Goal: Communication & Community: Answer question/provide support

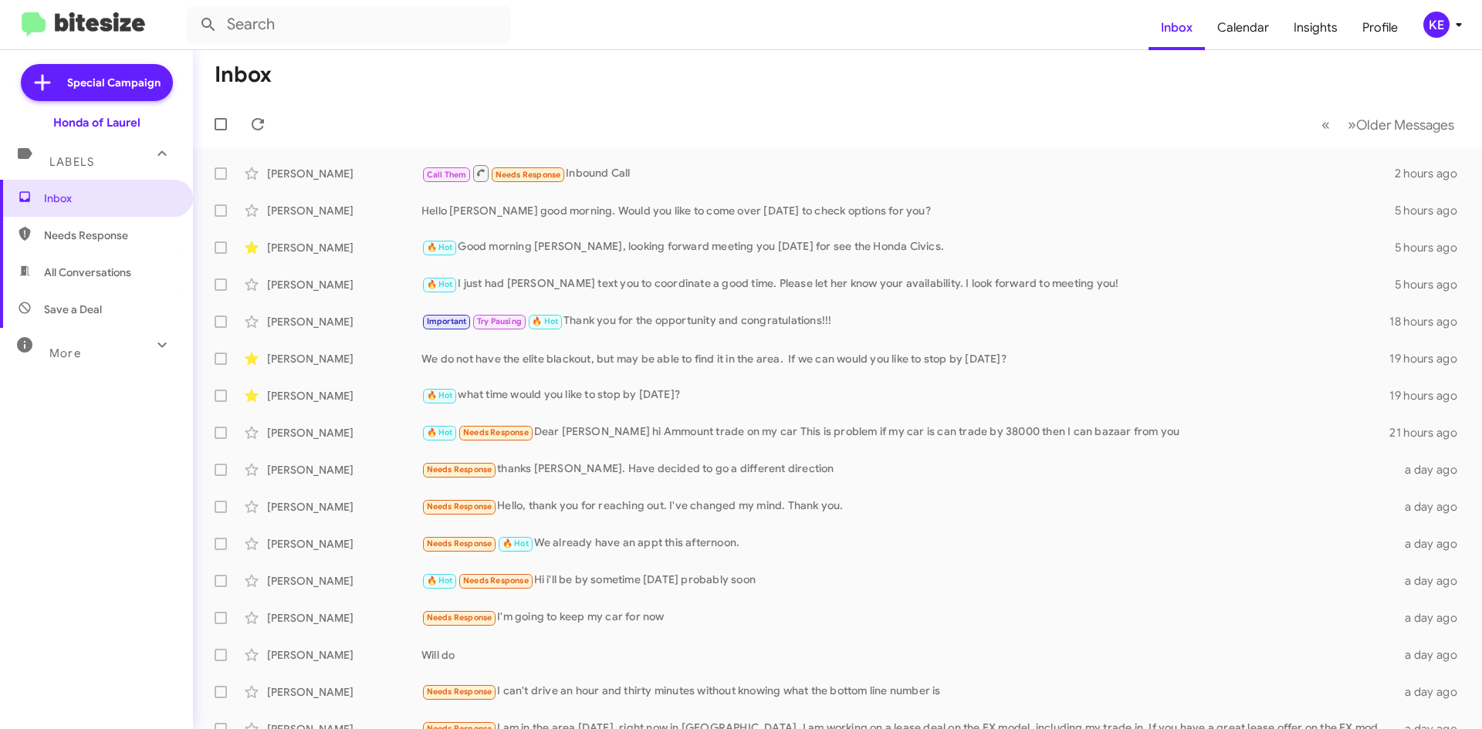
drag, startPoint x: 79, startPoint y: 268, endPoint x: 83, endPoint y: 253, distance: 15.0
click at [80, 266] on span "All Conversations" at bounding box center [87, 272] width 87 height 15
type input "in:all-conversations"
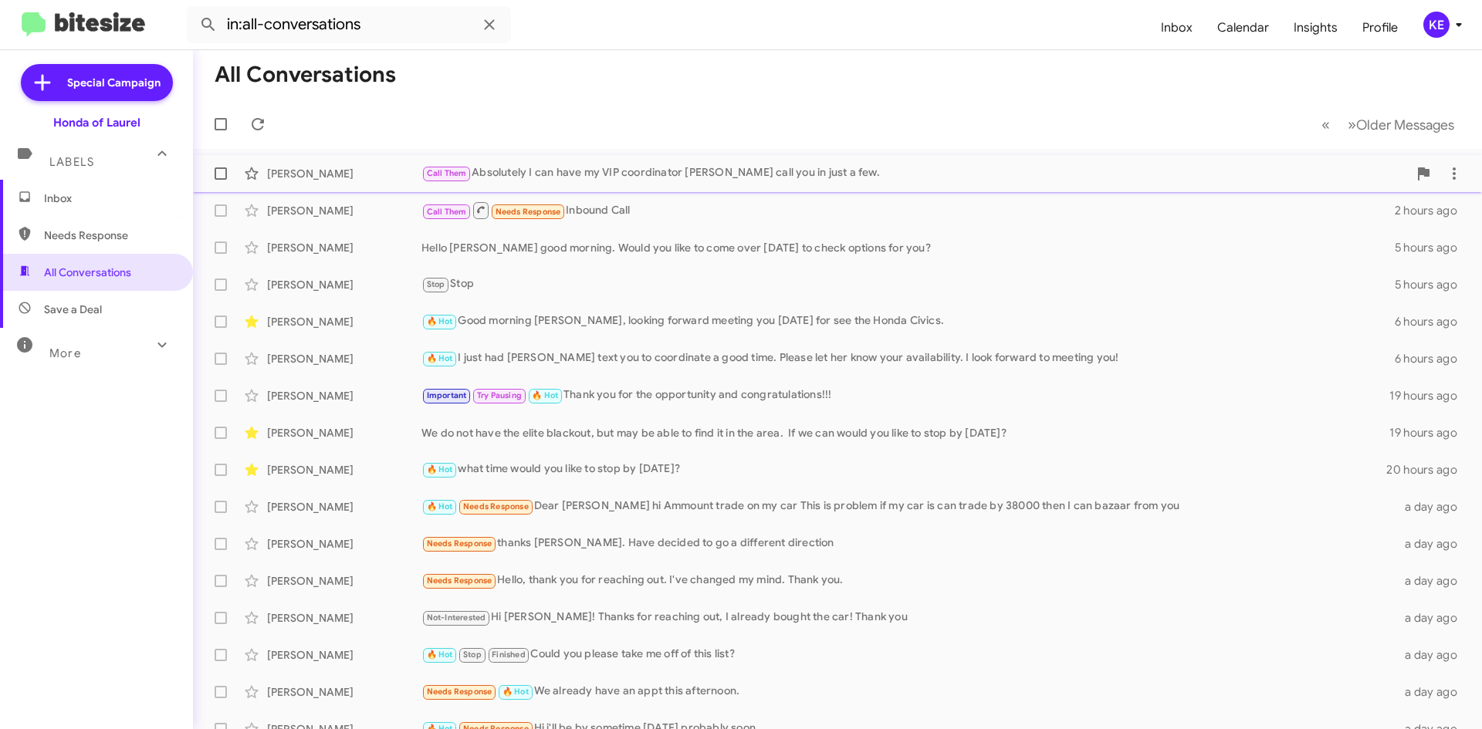
click at [286, 179] on div "[PERSON_NAME]" at bounding box center [344, 173] width 154 height 15
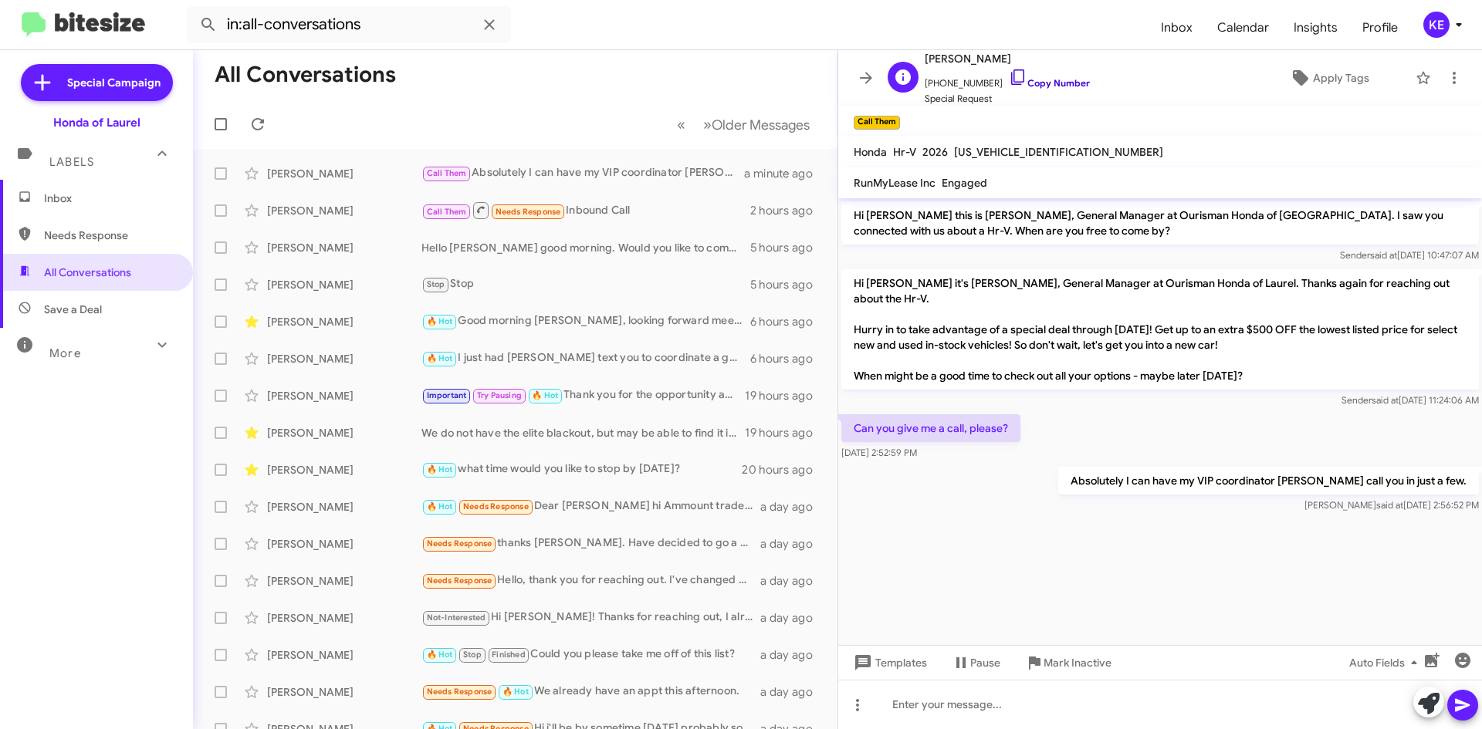
click at [1009, 73] on icon at bounding box center [1018, 77] width 19 height 19
click at [868, 83] on icon at bounding box center [866, 78] width 19 height 19
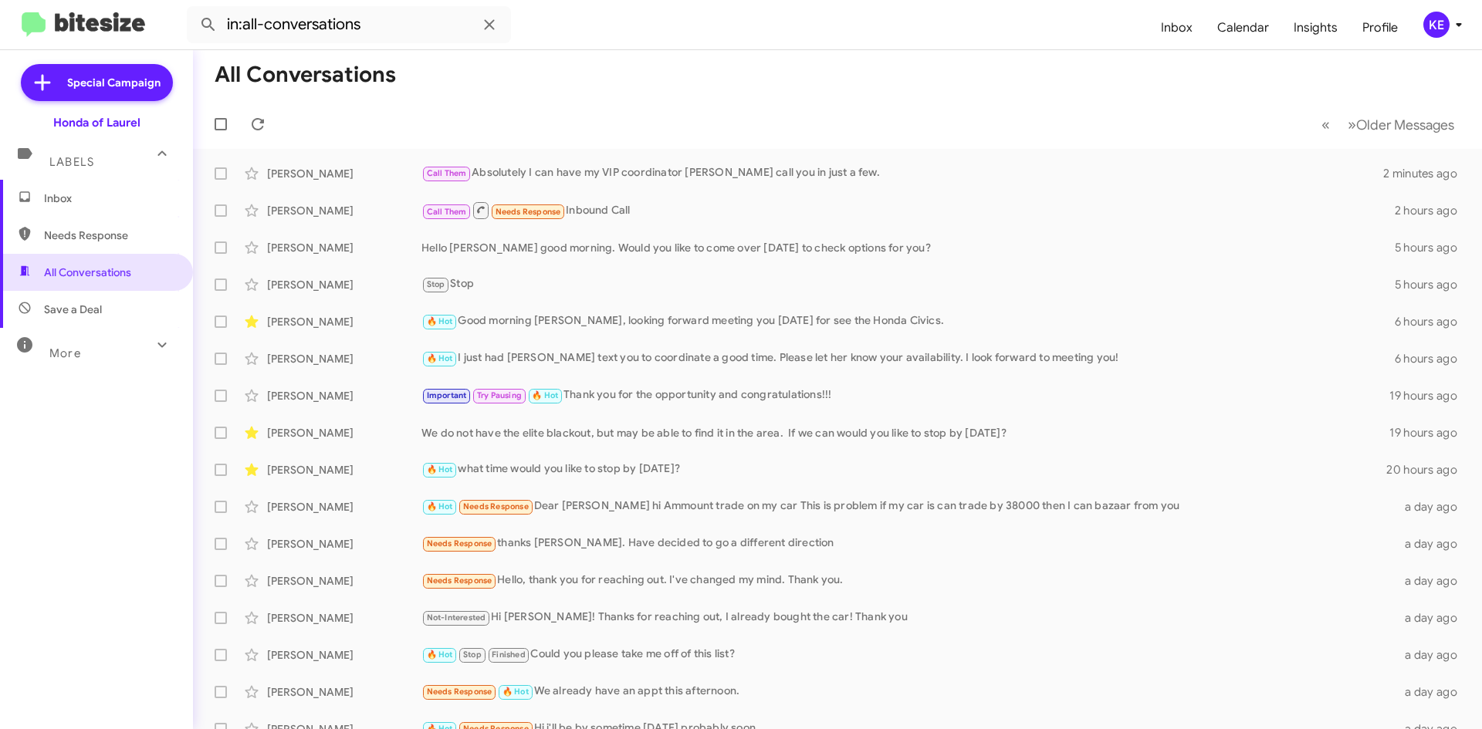
drag, startPoint x: 66, startPoint y: 199, endPoint x: 96, endPoint y: 210, distance: 32.7
click at [66, 198] on span "Inbox" at bounding box center [109, 198] width 131 height 15
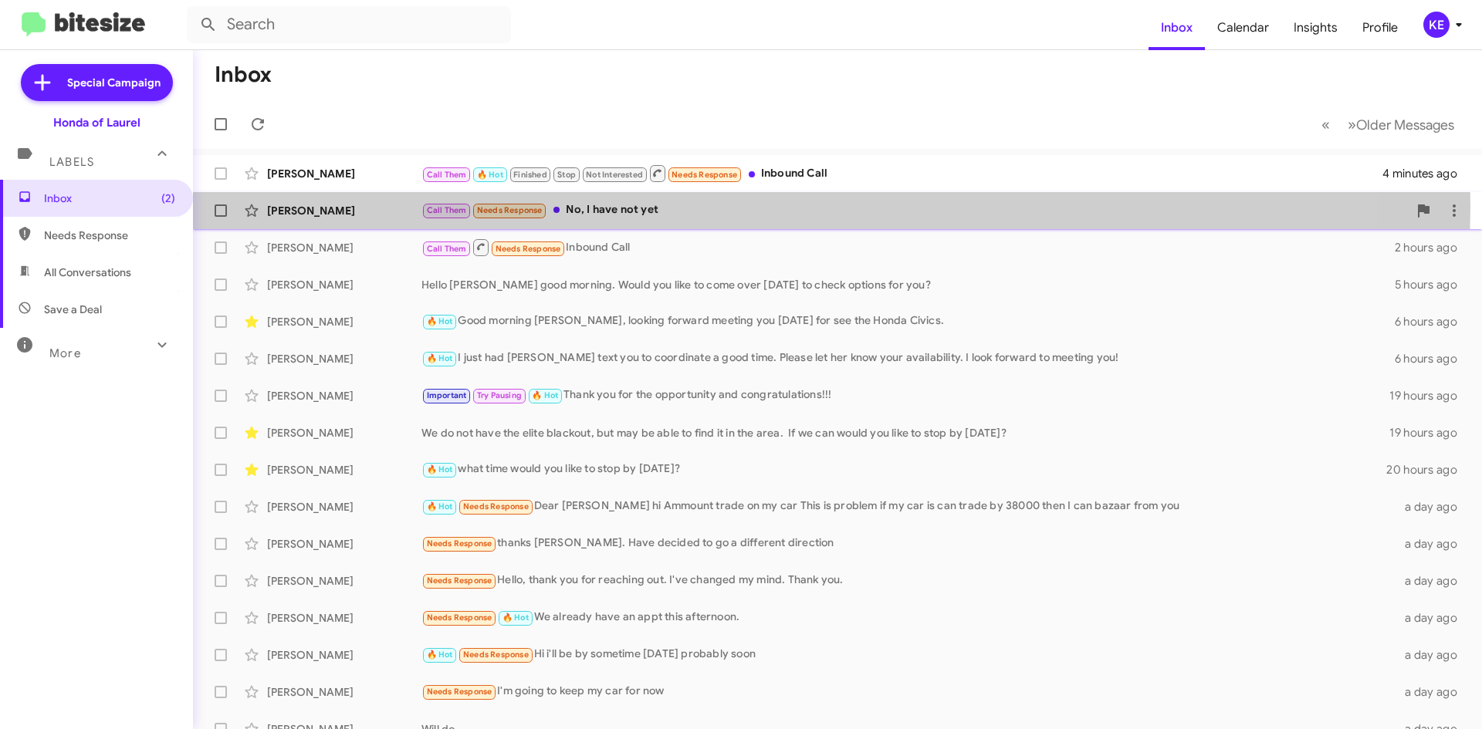
click at [737, 207] on div "Call Them Needs Response No, I have not yet" at bounding box center [914, 210] width 986 height 18
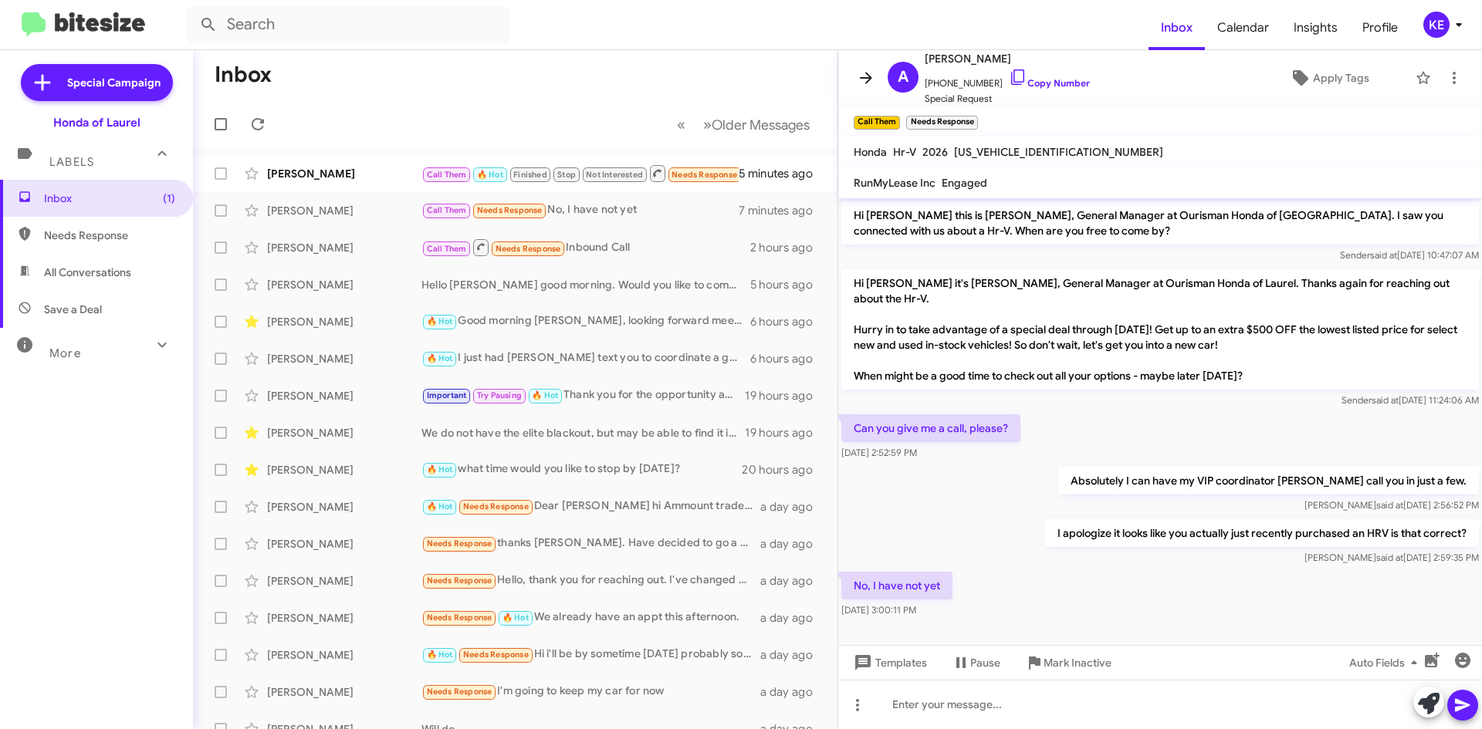
click at [870, 79] on icon at bounding box center [866, 78] width 12 height 12
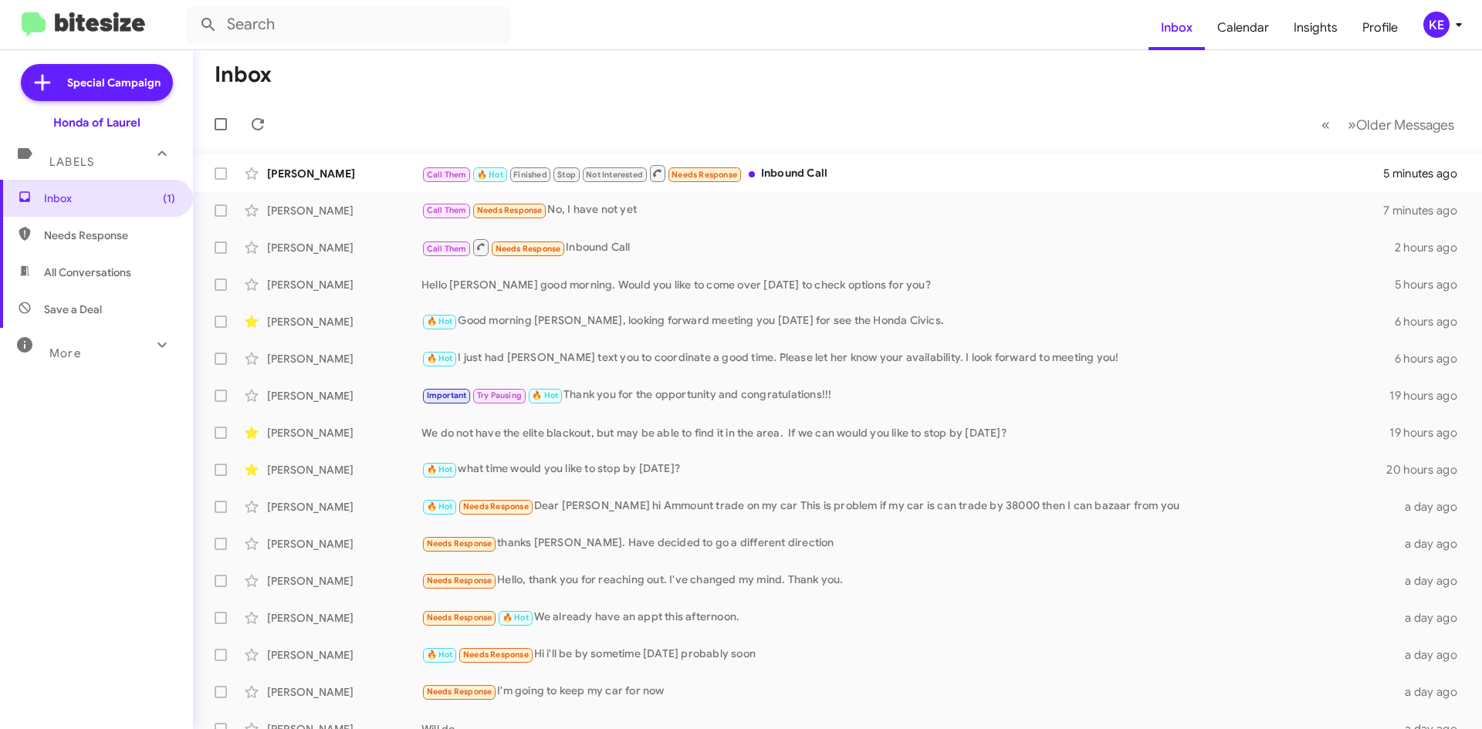
drag, startPoint x: 825, startPoint y: 176, endPoint x: 835, endPoint y: 175, distance: 10.1
click at [826, 176] on div "Call Them 🔥 Hot Finished Stop Not Interested Needs Response Inbound Call" at bounding box center [902, 173] width 962 height 19
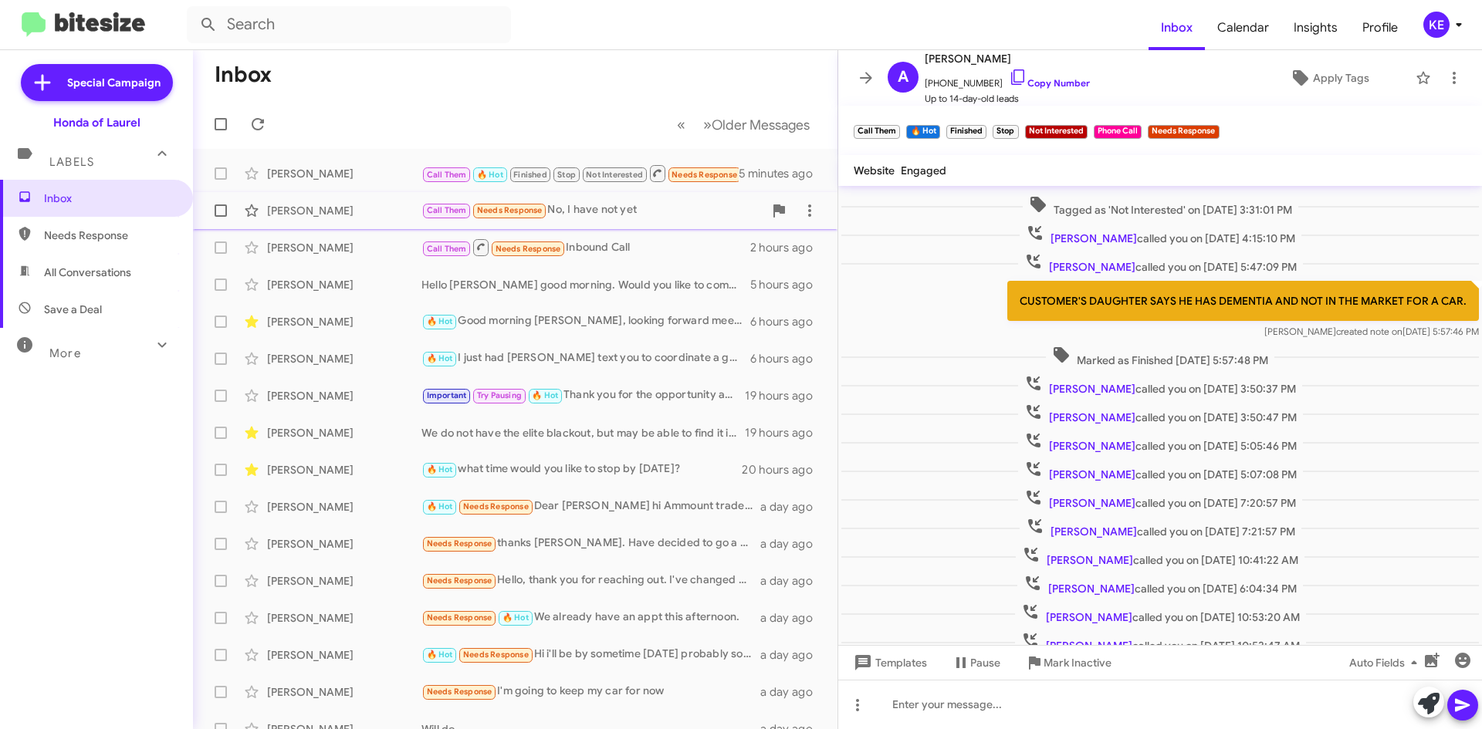
click at [634, 208] on div "Call Them Needs Response No, I have not yet" at bounding box center [592, 210] width 342 height 18
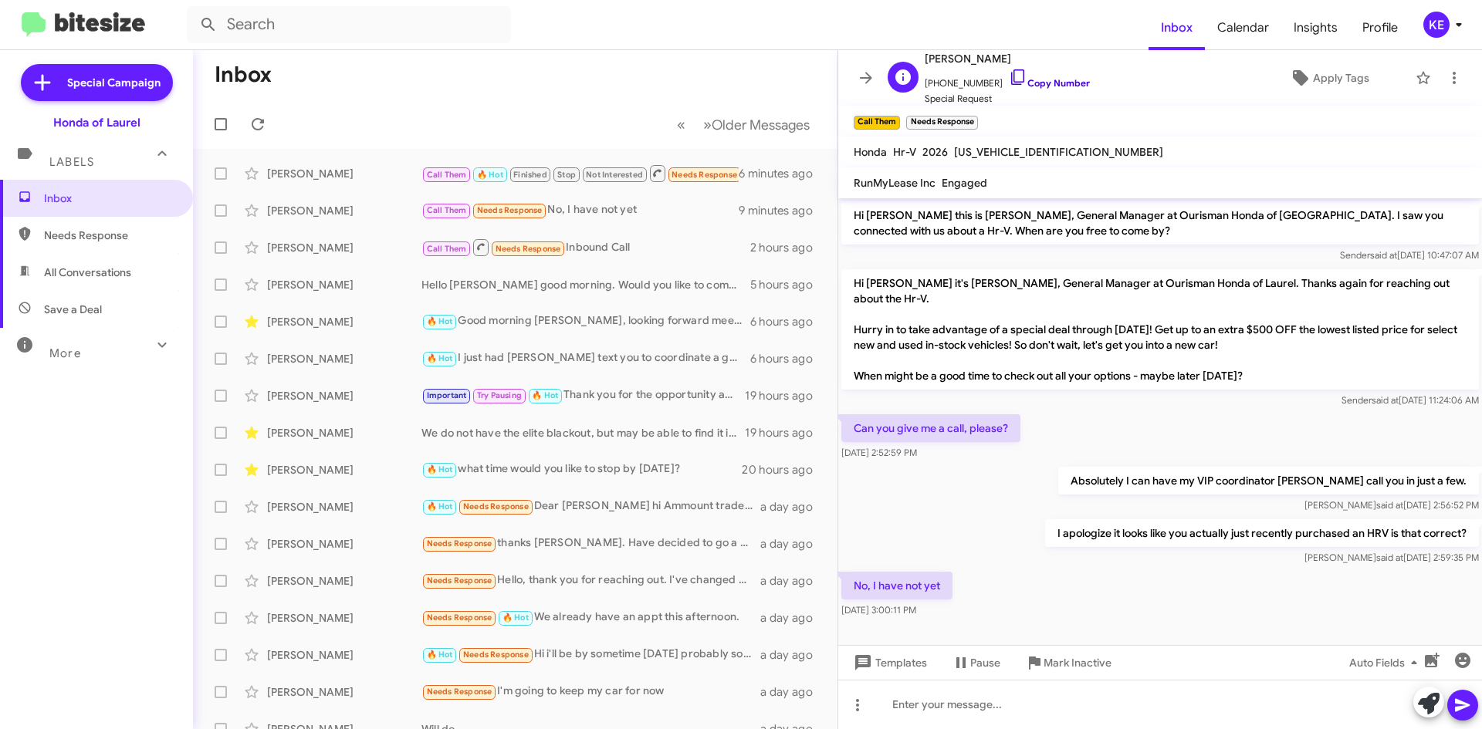
click at [1011, 76] on icon at bounding box center [1017, 76] width 13 height 15
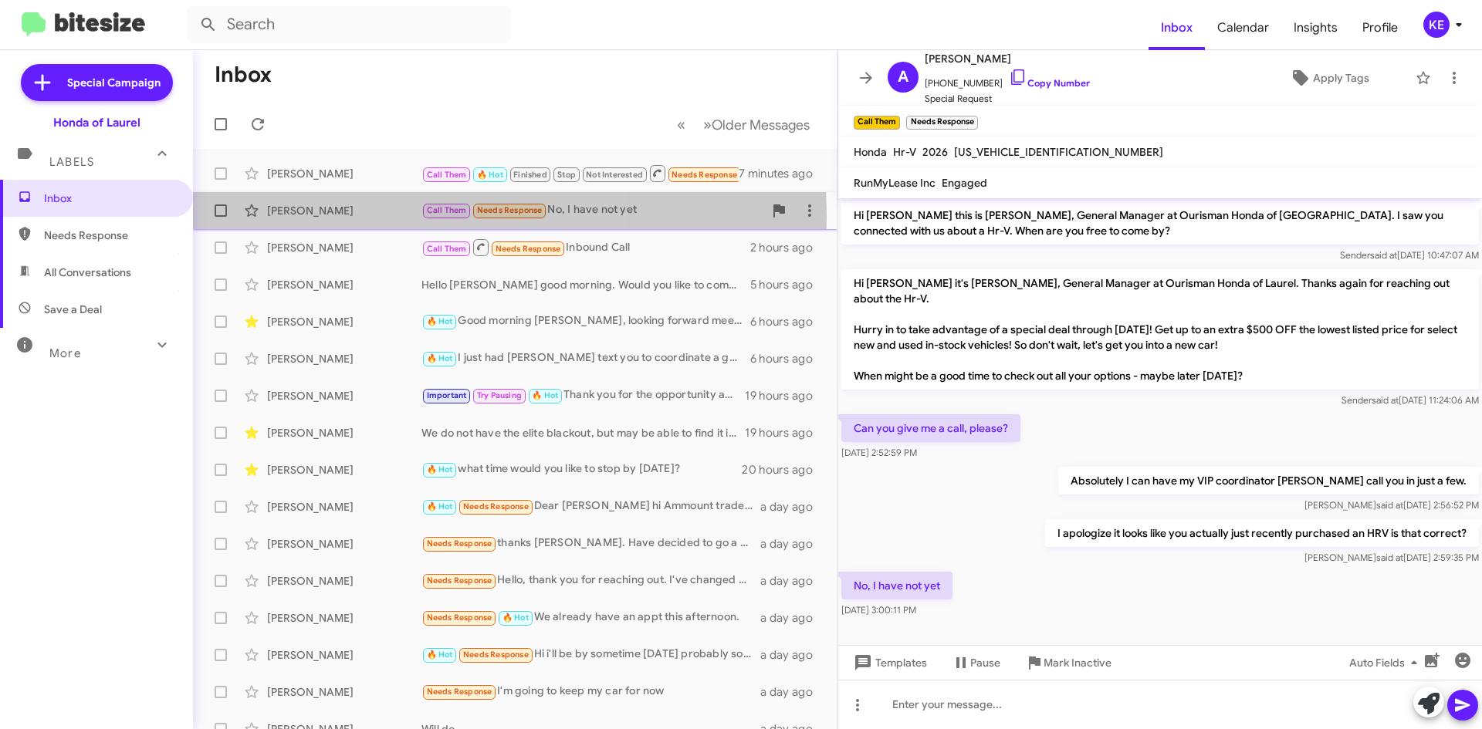
click at [334, 217] on div "[PERSON_NAME]" at bounding box center [344, 210] width 154 height 15
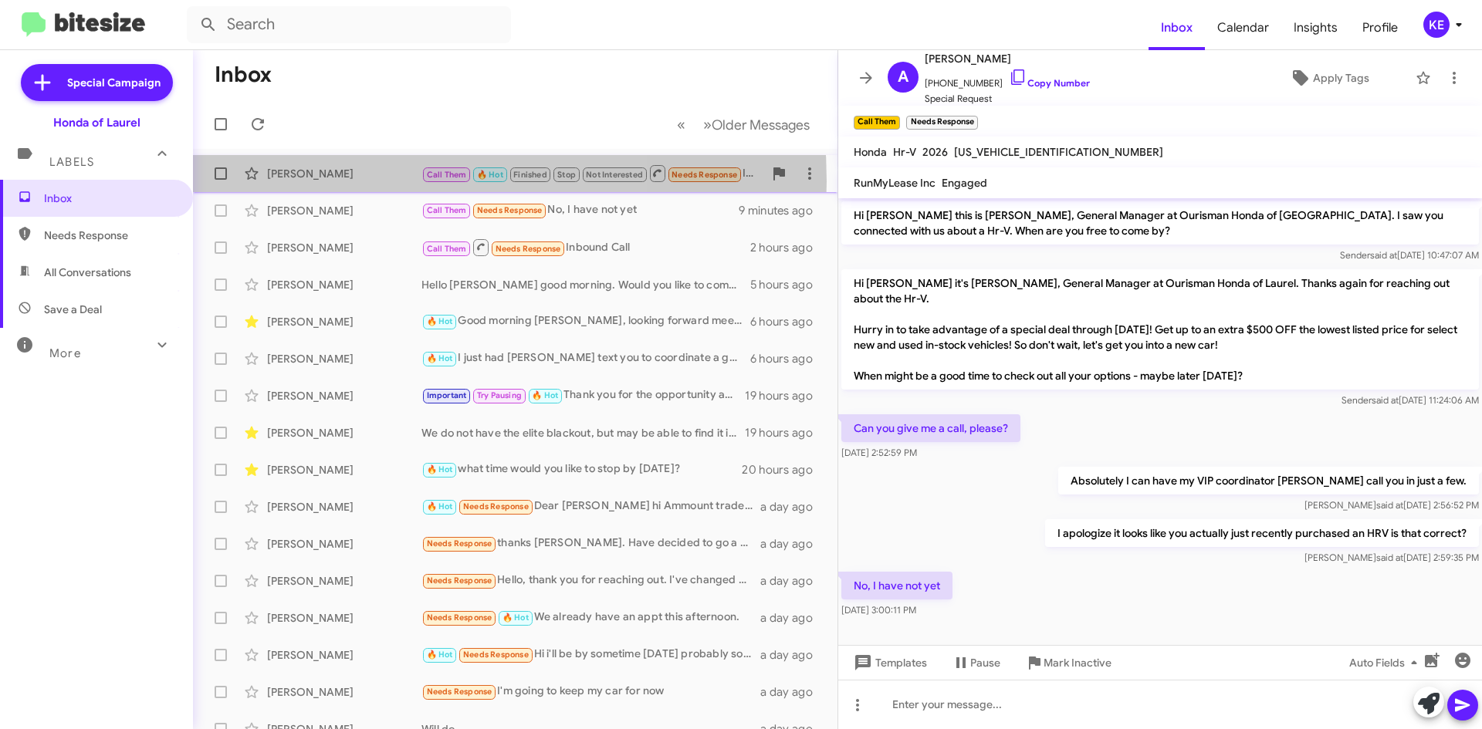
click at [344, 181] on div "[PERSON_NAME] Call Them 🔥 Hot Finished Stop Not Interested Needs Response Inbou…" at bounding box center [515, 173] width 620 height 31
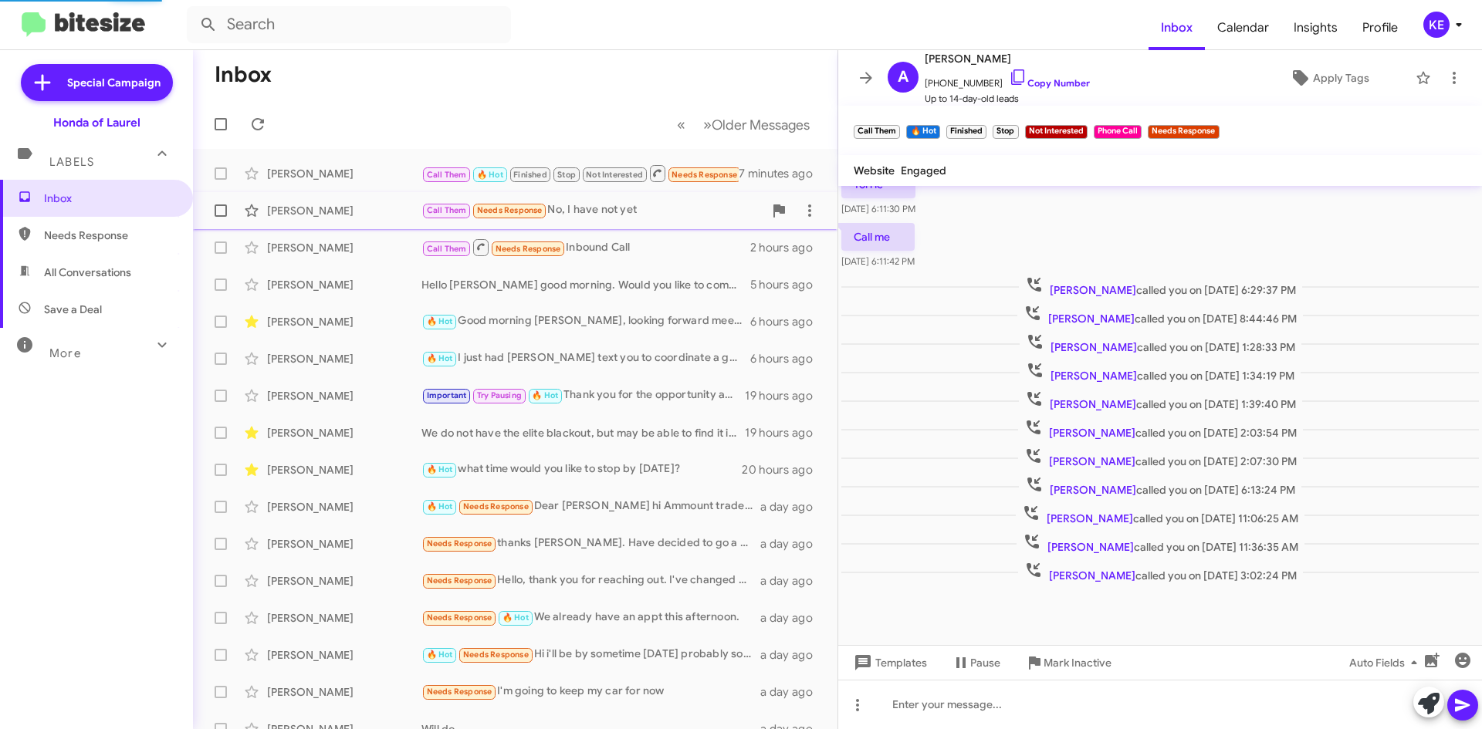
scroll to position [261, 0]
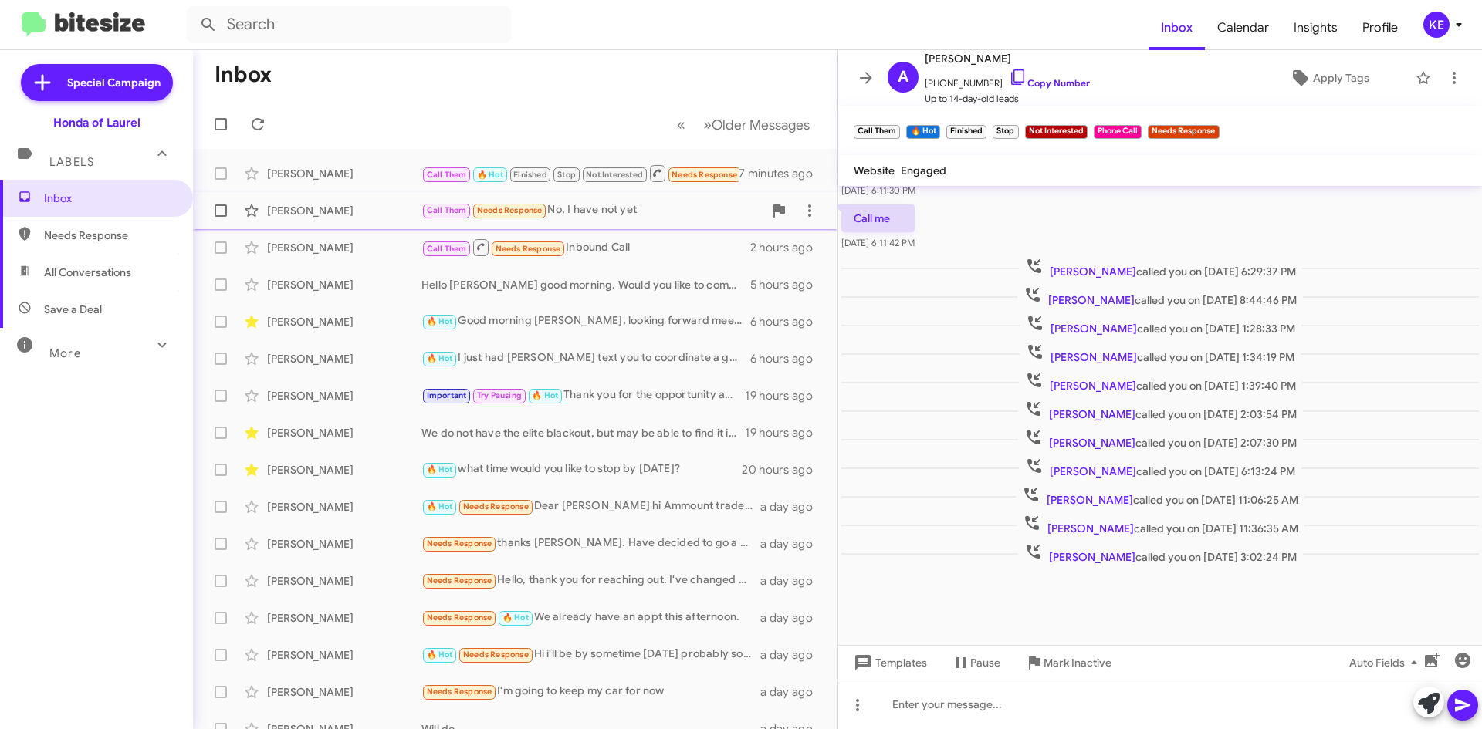
click at [354, 213] on div "[PERSON_NAME]" at bounding box center [344, 210] width 154 height 15
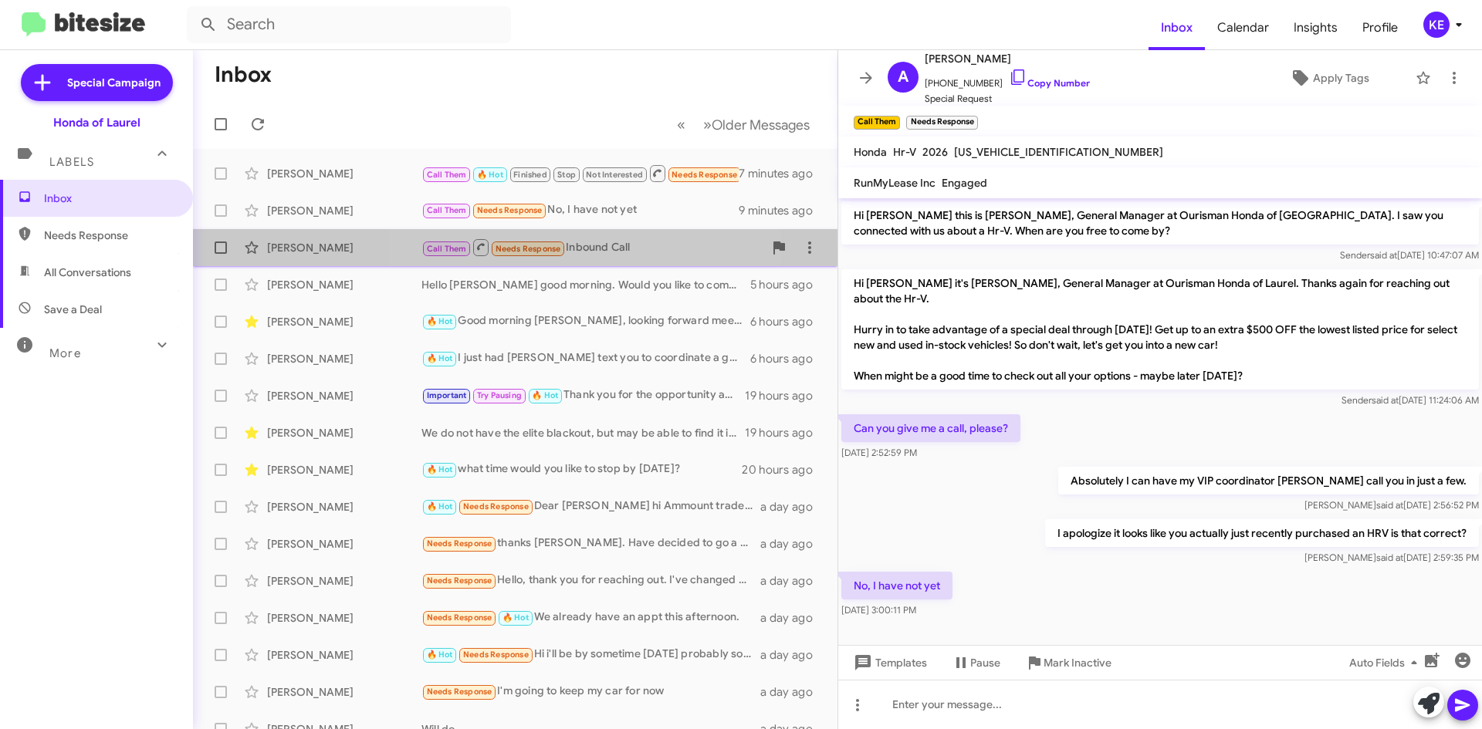
click at [599, 246] on div "Call Them Needs Response Inbound Call" at bounding box center [592, 247] width 342 height 19
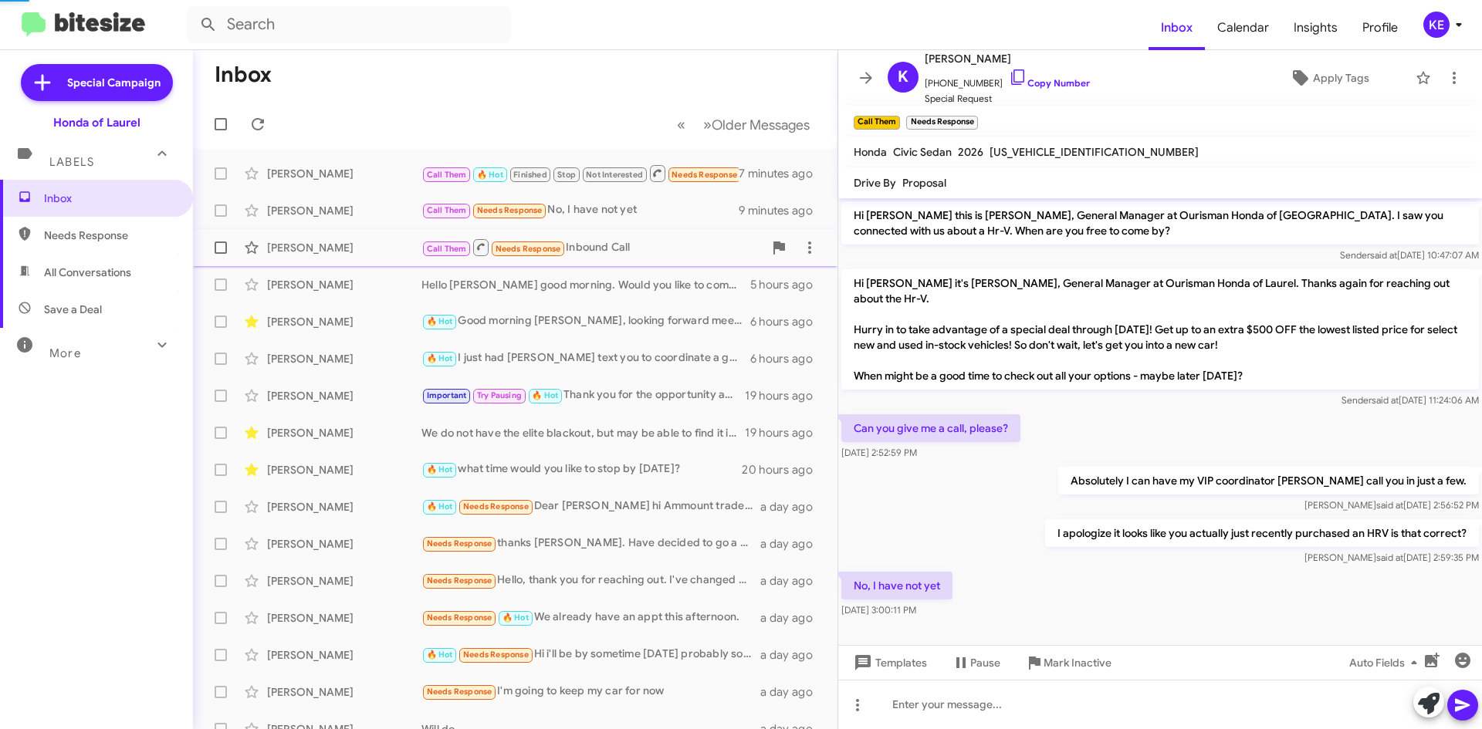
scroll to position [877, 0]
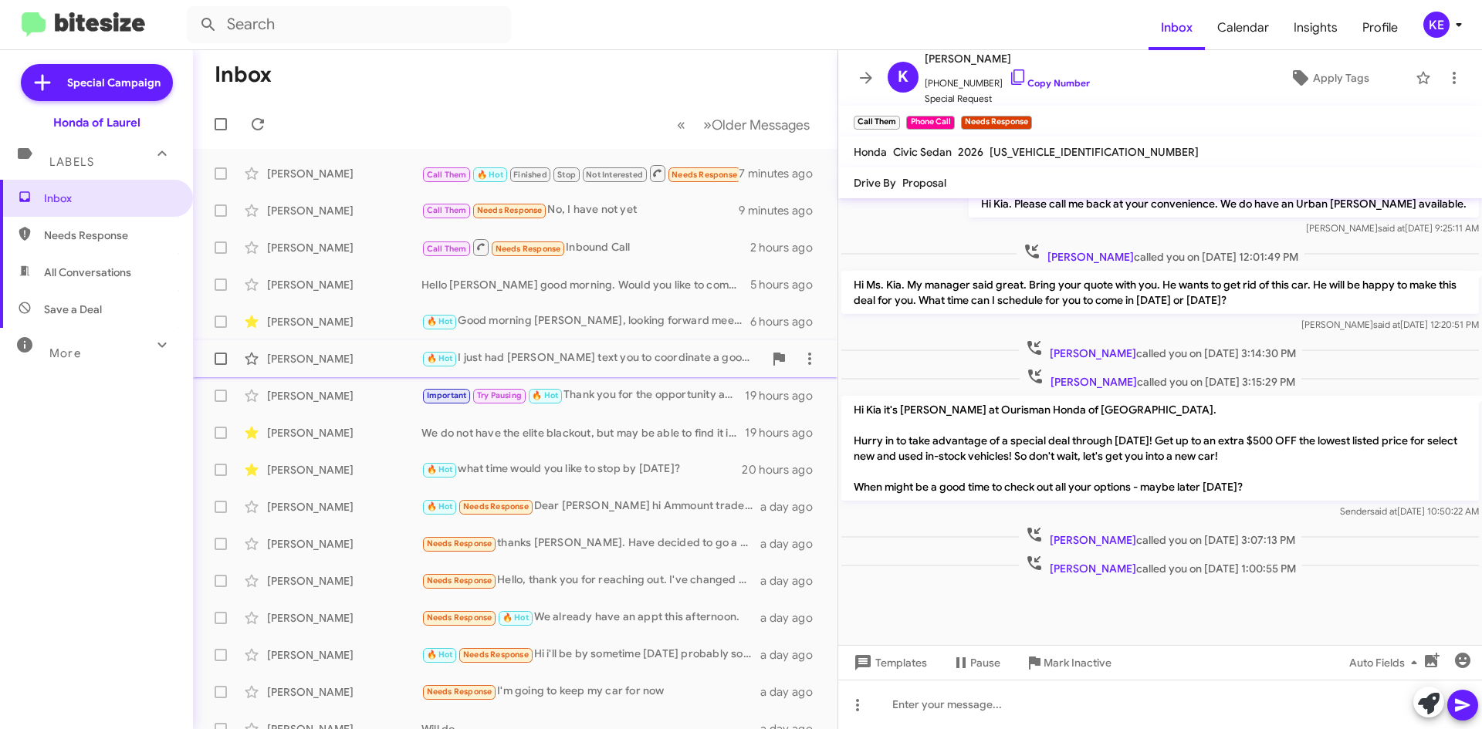
click at [315, 356] on div "[PERSON_NAME]" at bounding box center [344, 358] width 154 height 15
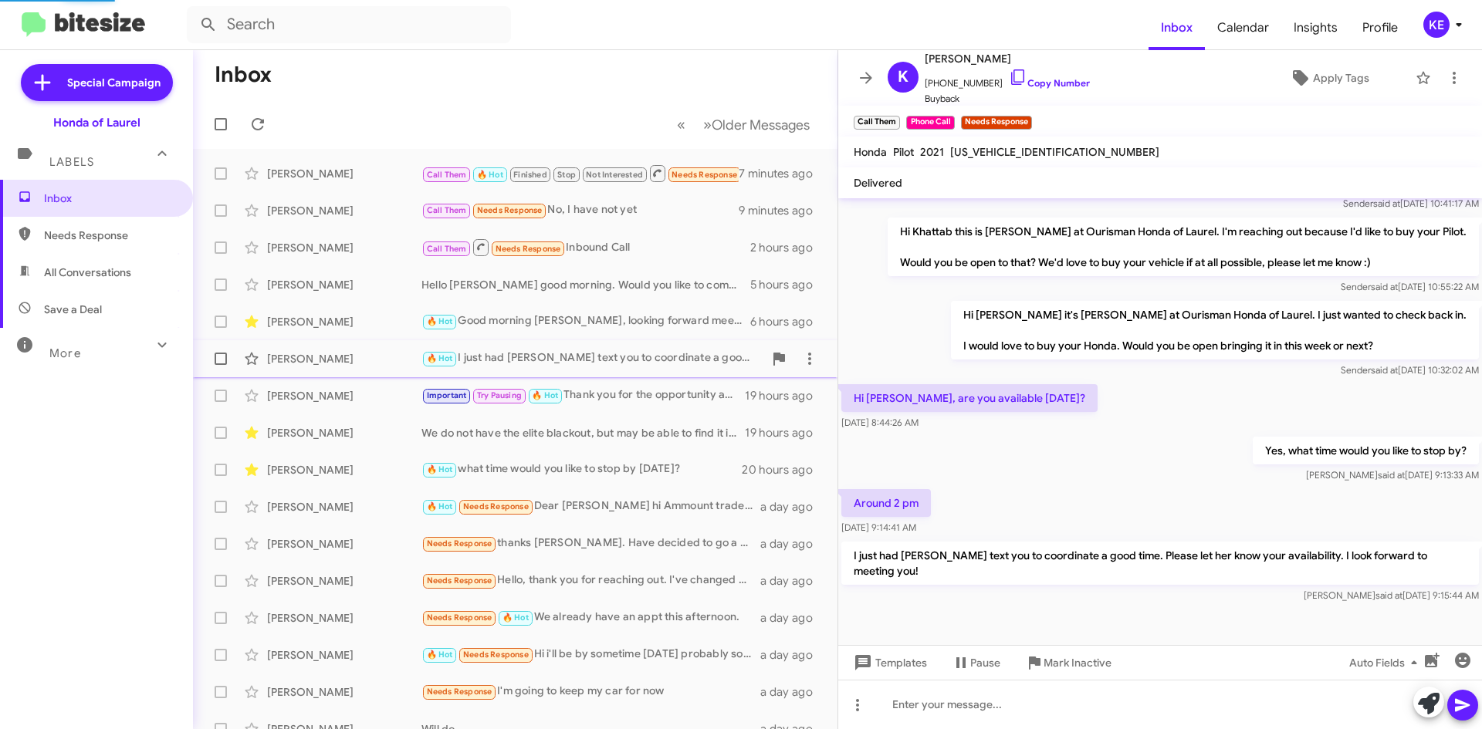
scroll to position [317, 0]
click at [867, 71] on icon at bounding box center [866, 78] width 19 height 19
